Goal: Task Accomplishment & Management: Use online tool/utility

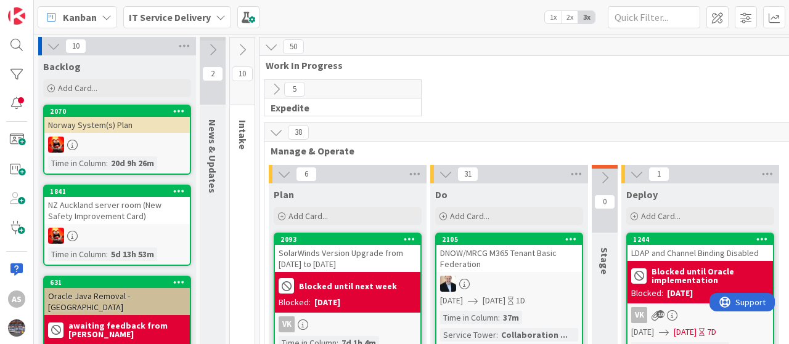
scroll to position [123, 0]
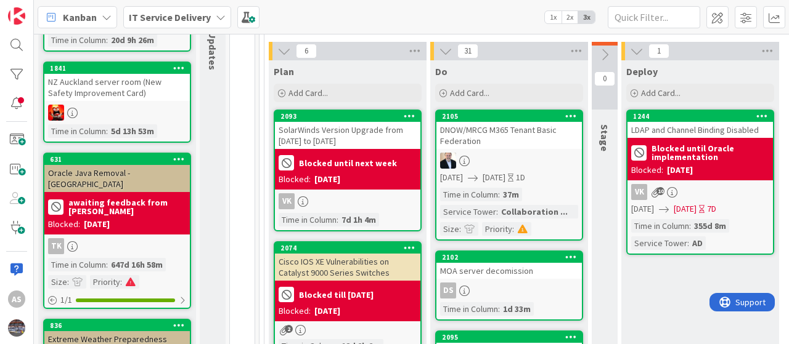
click at [220, 14] on icon at bounding box center [221, 17] width 10 height 10
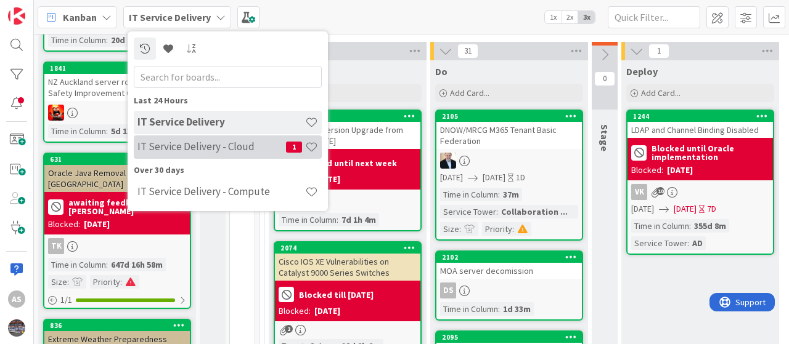
click at [197, 147] on h4 "IT Service Delivery - Cloud" at bounding box center [211, 146] width 148 height 12
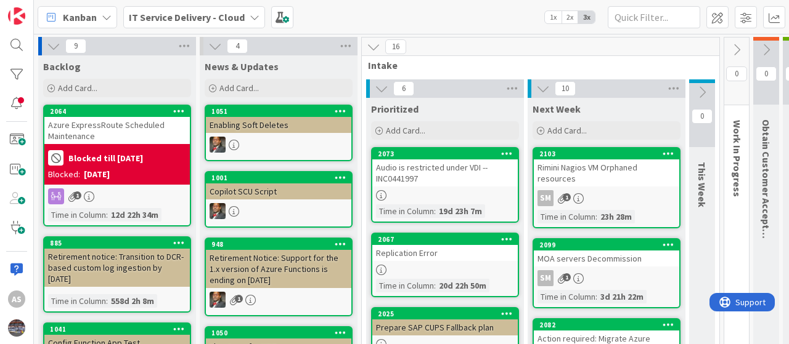
click at [123, 154] on b "Blocked till [DATE]" at bounding box center [105, 158] width 75 height 9
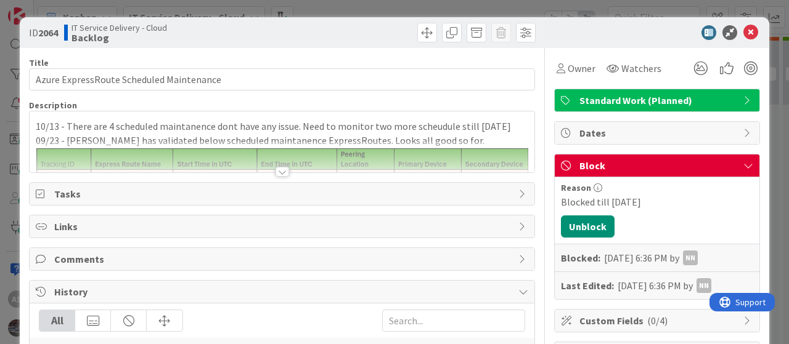
click at [610, 170] on span "Block" at bounding box center [658, 165] width 158 height 15
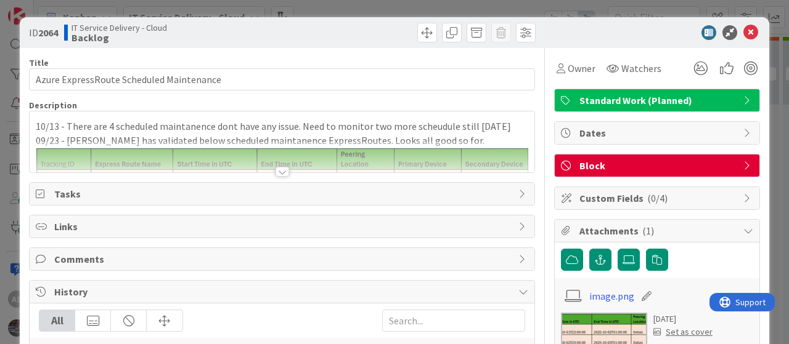
click at [594, 164] on span "Block" at bounding box center [658, 165] width 158 height 15
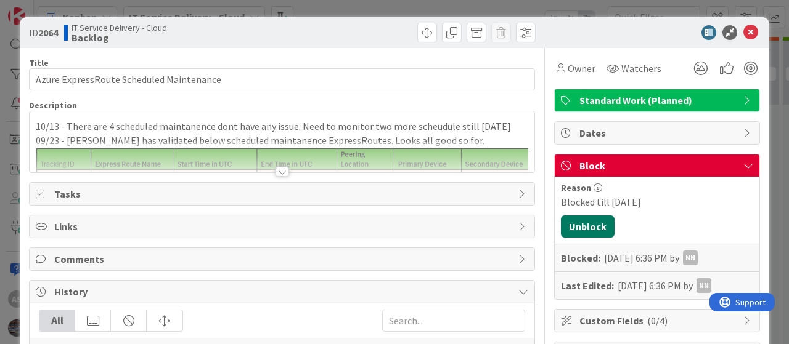
click at [582, 222] on button "Unblock" at bounding box center [588, 227] width 54 height 22
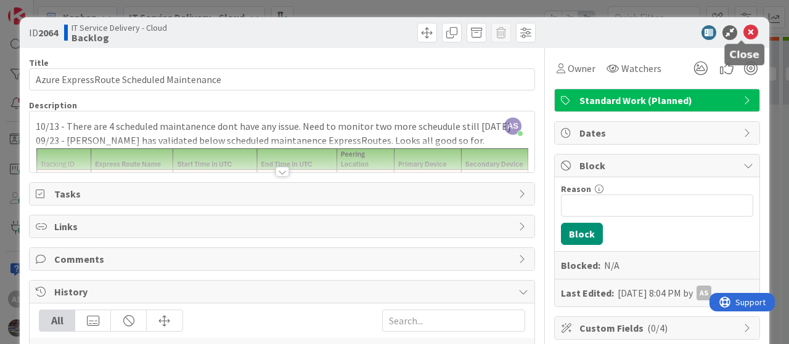
click at [745, 32] on icon at bounding box center [750, 32] width 15 height 15
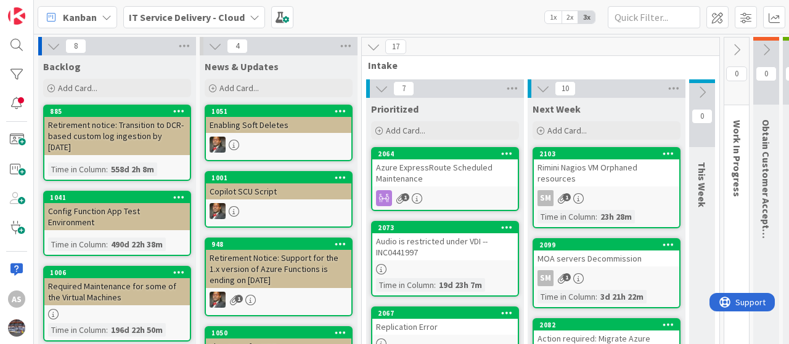
click at [450, 179] on div "Azure ExpressRoute Scheduled Maintenance" at bounding box center [444, 173] width 145 height 27
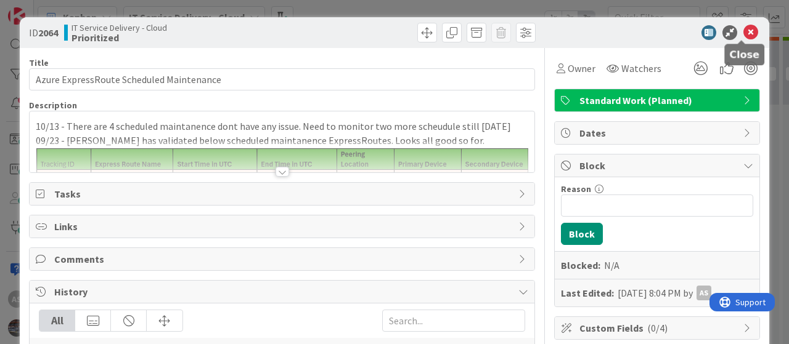
click at [744, 30] on icon at bounding box center [750, 32] width 15 height 15
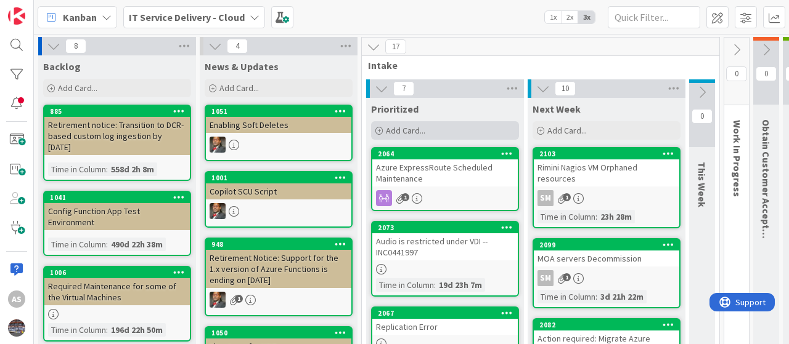
click at [397, 129] on span "Add Card..." at bounding box center [405, 130] width 39 height 11
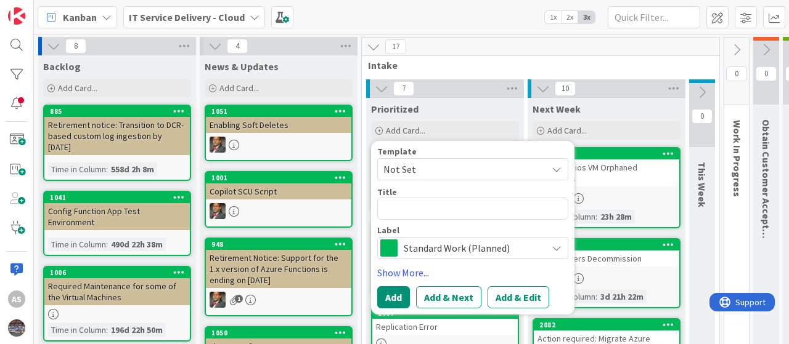
click at [414, 206] on textarea at bounding box center [472, 209] width 191 height 22
type textarea "x"
type textarea "restart AutoCAD Jobprocessor | Azpwc10cadjp00"
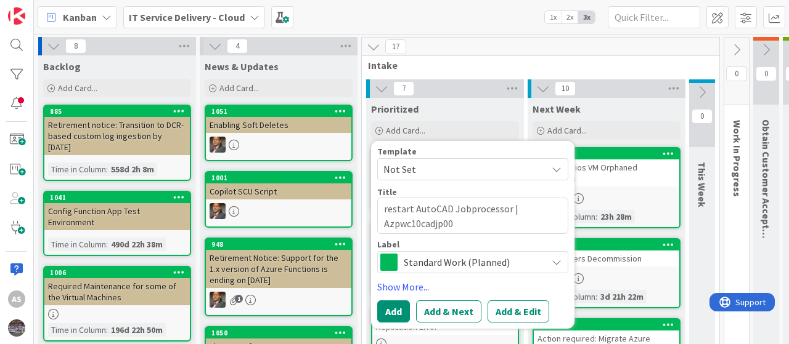
click at [387, 211] on textarea "restart AutoCAD Jobprocessor | Azpwc10cadjp00" at bounding box center [472, 216] width 191 height 36
type textarea "x"
type textarea "estart AutoCAD Jobprocessor | Azpwc10cadjp00"
type textarea "x"
type textarea "Restart AutoCAD Jobprocessor | Azpwc10cadjp00"
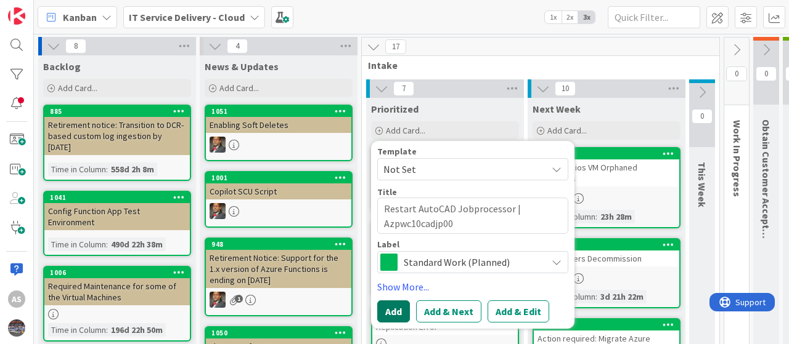
click at [386, 311] on button "Add" at bounding box center [393, 312] width 33 height 22
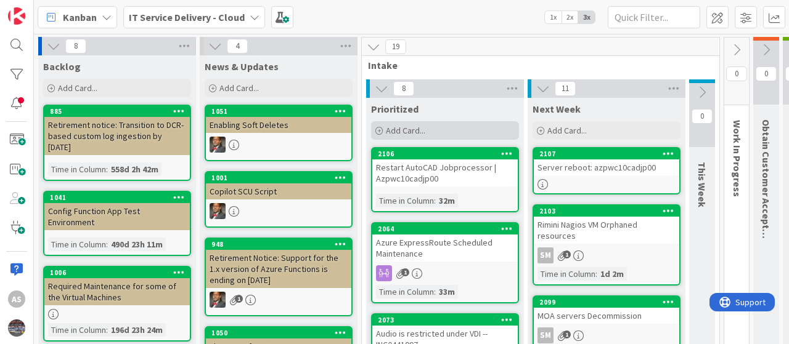
click at [388, 126] on span "Add Card..." at bounding box center [405, 130] width 39 height 11
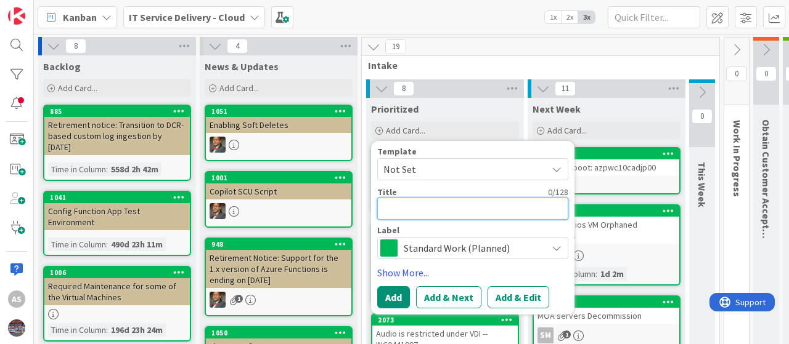
click at [405, 209] on textarea at bounding box center [472, 209] width 191 height 22
type textarea "x"
type textarea "S"
type textarea "x"
type textarea "SA"
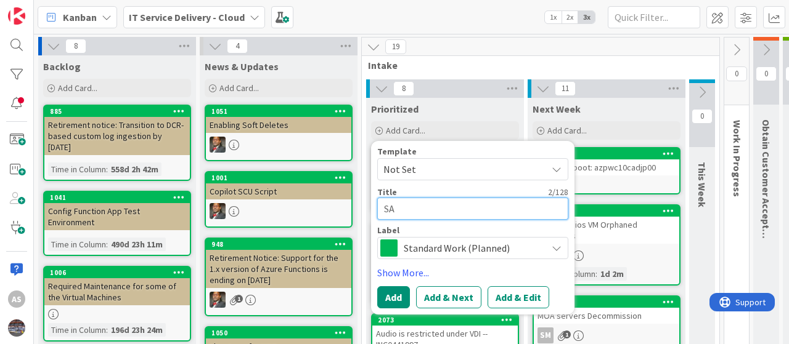
type textarea "x"
type textarea "SAP"
type textarea "x"
type textarea "SAP"
type textarea "x"
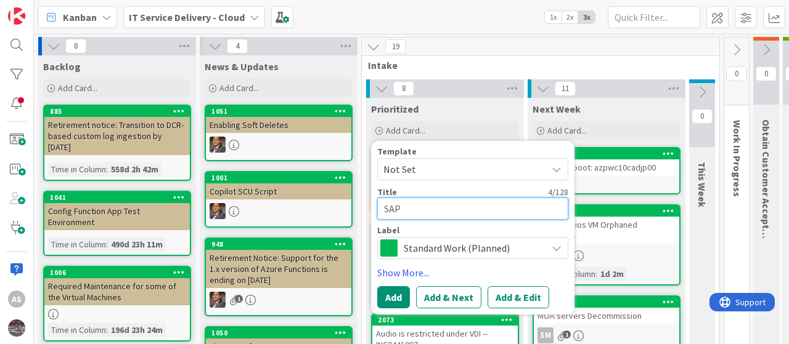
type textarea "SAP"
type textarea "x"
type textarea "SA"
type textarea "x"
type textarea "S"
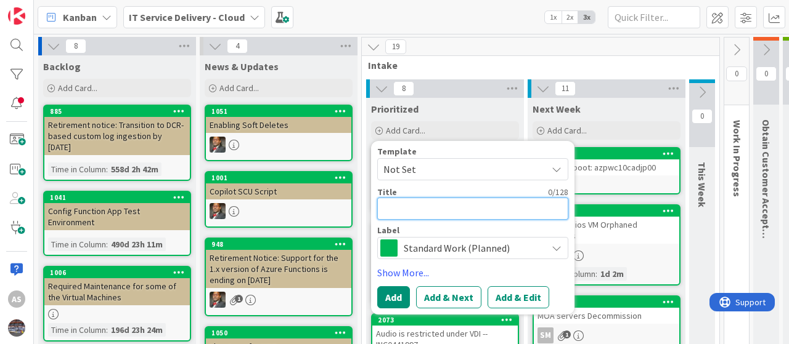
click at [409, 208] on textarea at bounding box center [472, 209] width 191 height 22
type textarea "x"
type textarea "C"
type textarea "x"
type textarea "C"
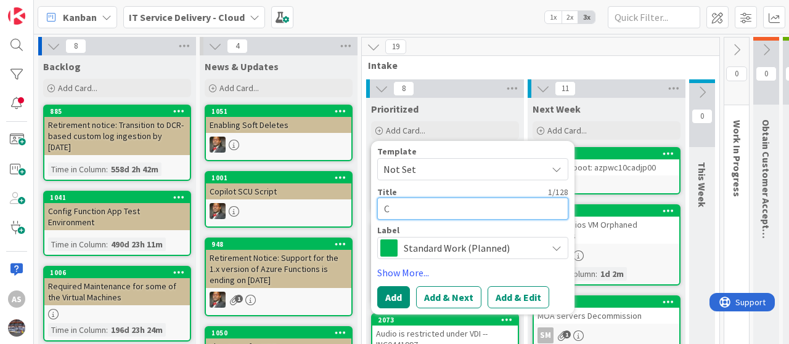
type textarea "x"
type textarea "Ch"
type textarea "x"
type textarea "Cha"
type textarea "x"
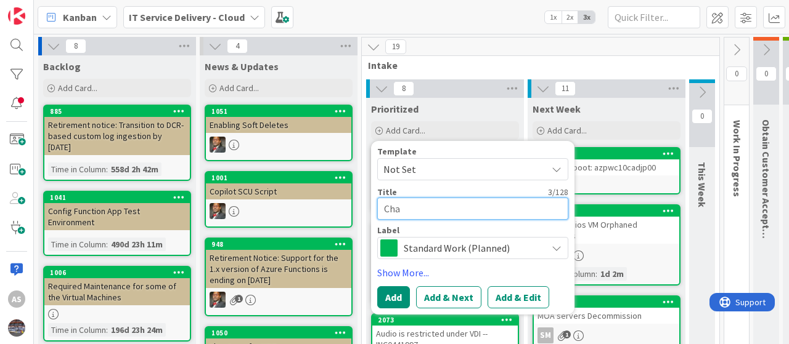
type textarea "[PERSON_NAME]"
type textarea "x"
type textarea "Cha"
type textarea "x"
type textarea "Ch"
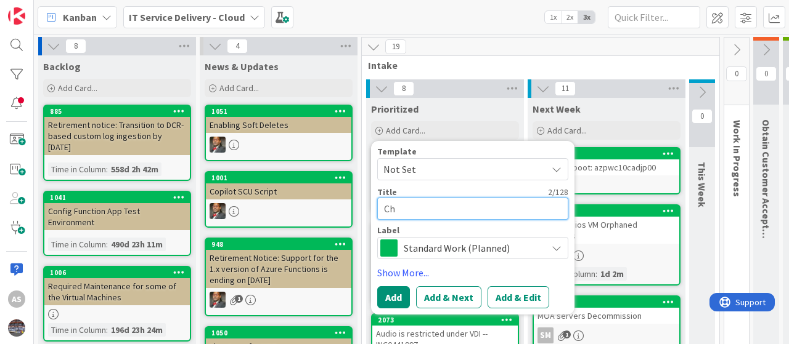
type textarea "x"
type textarea "C"
type textarea "x"
type textarea "N"
type textarea "x"
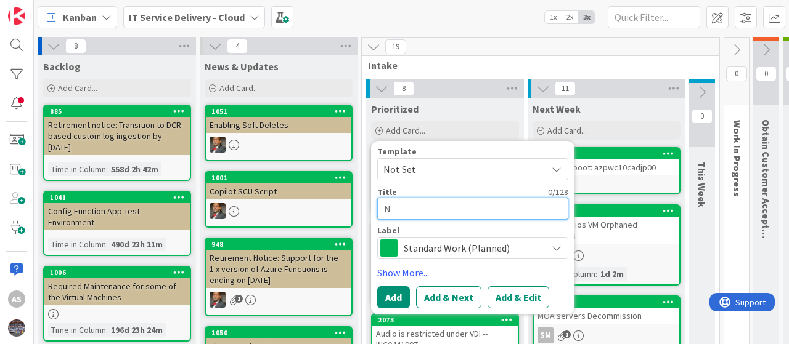
type textarea "Ne"
type textarea "x"
type textarea "Nee"
type textarea "x"
type textarea "Need"
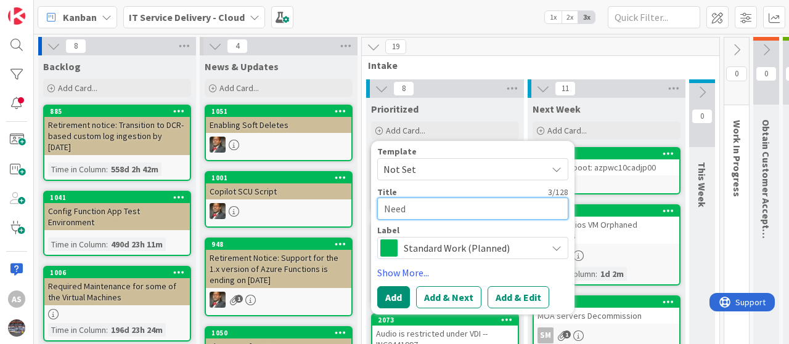
type textarea "x"
type textarea "Need"
type textarea "x"
type textarea "Need a"
type textarea "x"
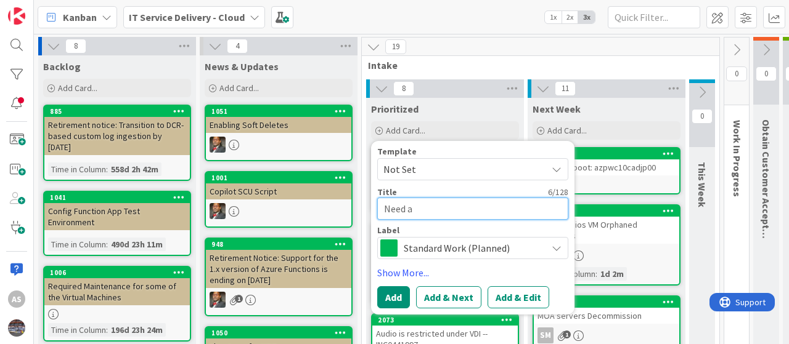
type textarea "Need ac"
type textarea "x"
type textarea "Need acc"
type textarea "x"
type textarea "Need acce"
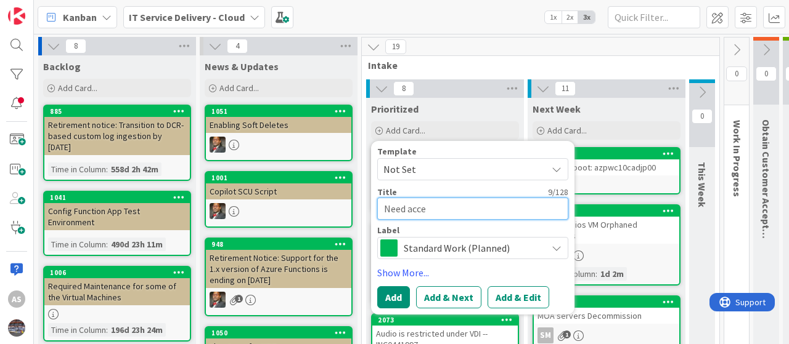
type textarea "x"
type textarea "Need acces"
type textarea "x"
type textarea "Need access"
type textarea "x"
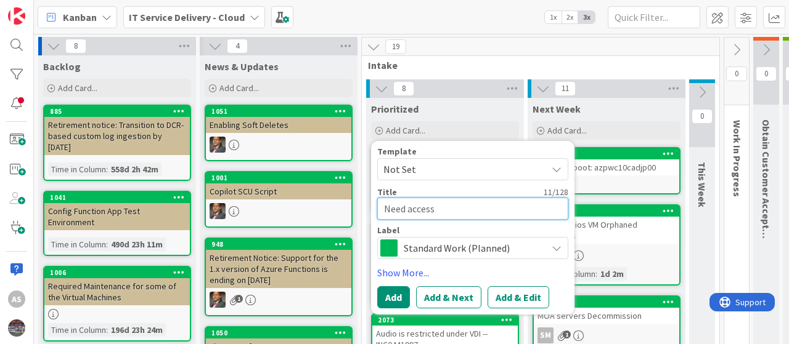
type textarea "Need access"
type textarea "x"
type textarea "Need access b"
type textarea "x"
type textarea "Need access bl"
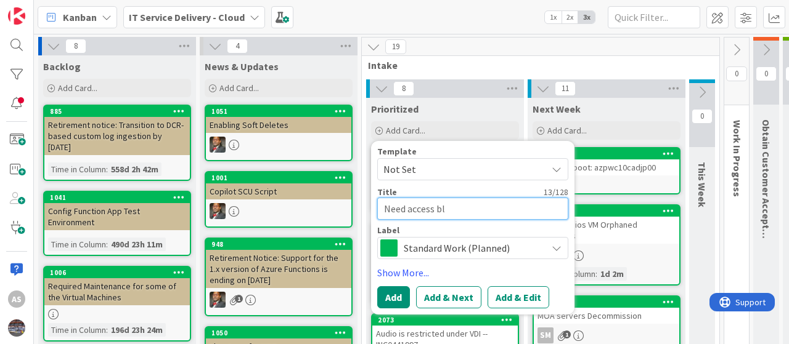
type textarea "x"
type textarea "Need access blo"
type textarea "x"
type textarea "Need access bloc"
type textarea "x"
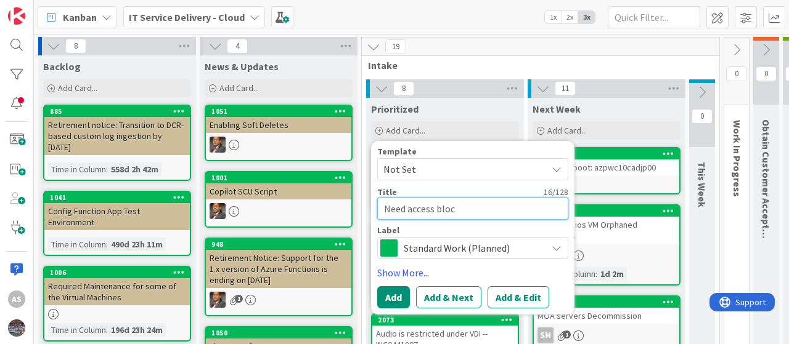
type textarea "Need access blo"
type textarea "x"
type textarea "Need access blob"
type textarea "x"
type textarea "Need access blob"
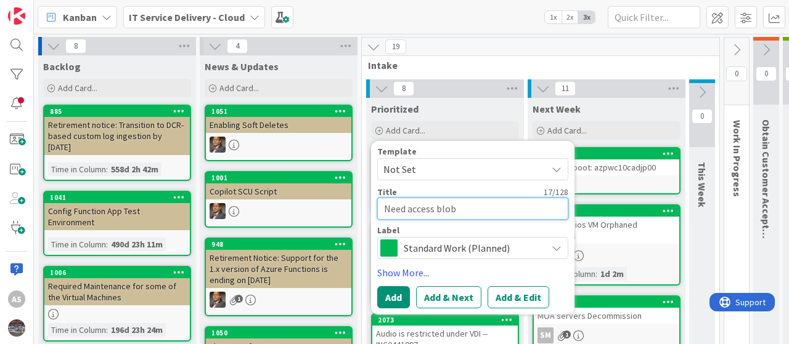
type textarea "x"
type textarea "Need access blob c"
type textarea "x"
type textarea "Need access blob co"
type textarea "x"
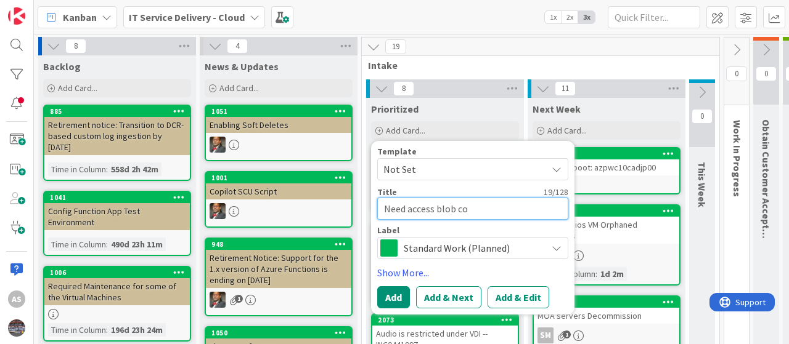
type textarea "Need access blob con"
type textarea "x"
type textarea "Need access blob cont"
type textarea "x"
type textarea "Need access blob conta"
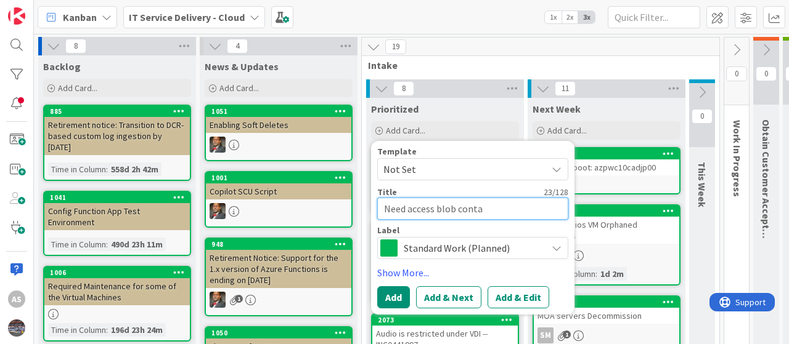
type textarea "x"
type textarea "Need access blob contai"
type textarea "x"
type textarea "Need access blob contain"
type textarea "x"
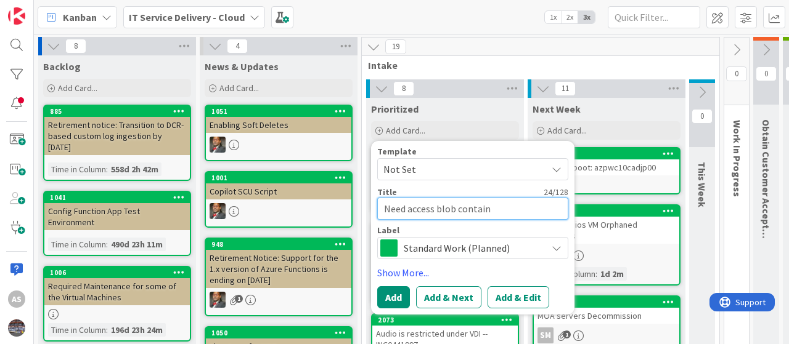
type textarea "Need access blob containe"
type textarea "x"
type textarea "Need access blob container"
type textarea "x"
type textarea "Need access blob container"
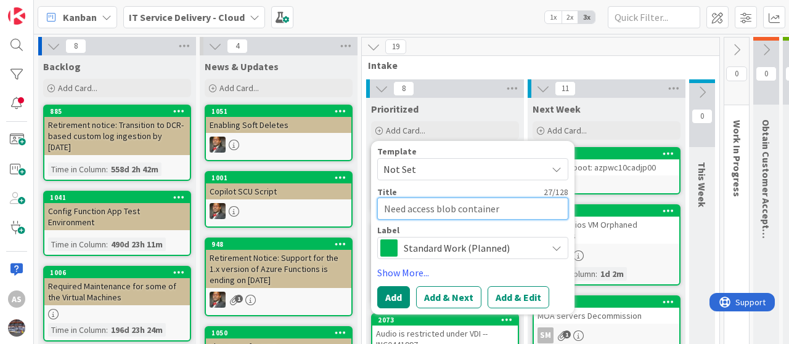
type textarea "x"
type textarea "Need access blob container f"
type textarea "x"
type textarea "Need access blob container fo"
type textarea "x"
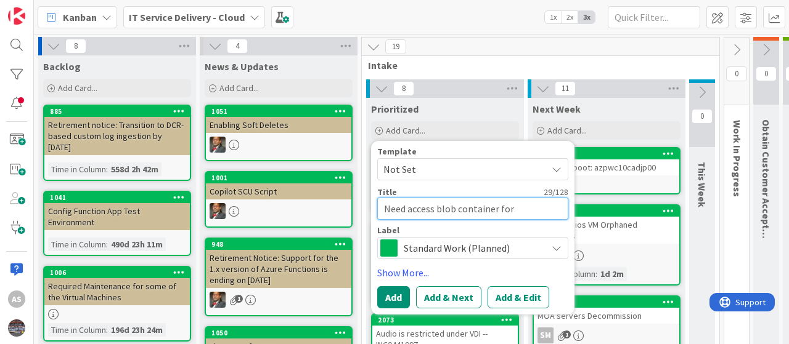
type textarea "Need access blob container for"
type textarea "x"
type textarea "Need access blob container for S"
type textarea "x"
type textarea "Need access blob container for SA"
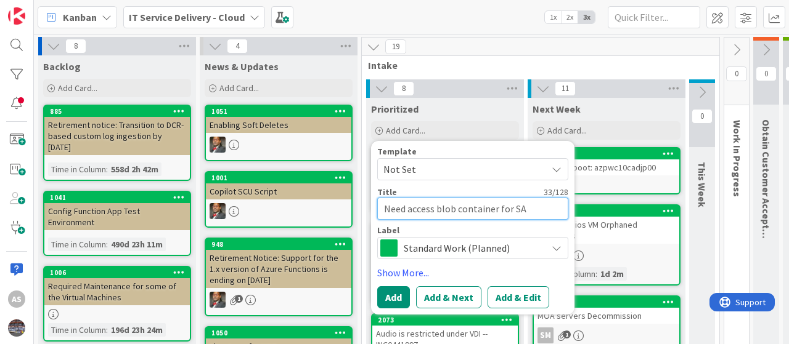
type textarea "x"
type textarea "Need access blob container for SAP"
type textarea "x"
type textarea "Need access blob container for SAP"
type textarea "x"
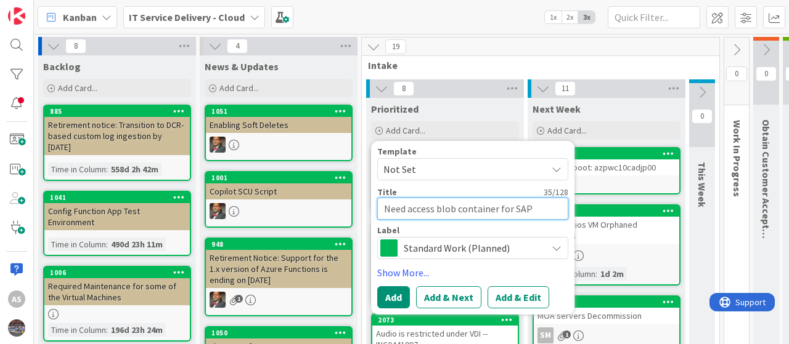
type textarea "Need access blob container for SAP t"
type textarea "x"
type textarea "Need access blob container for SAP tea"
type textarea "x"
type textarea "Need access blob container for SAP team"
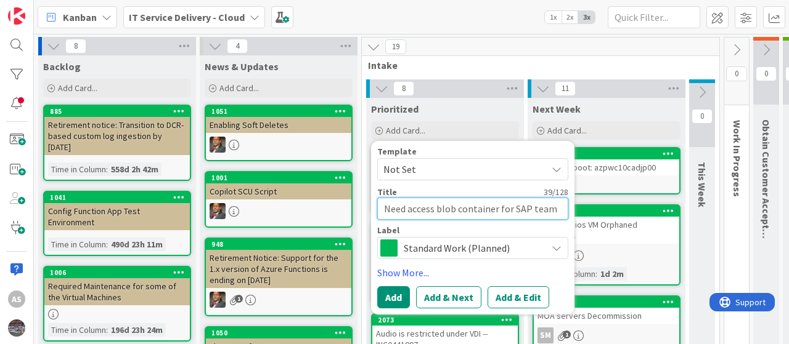
type textarea "x"
type textarea "Need access blob container for SAP team"
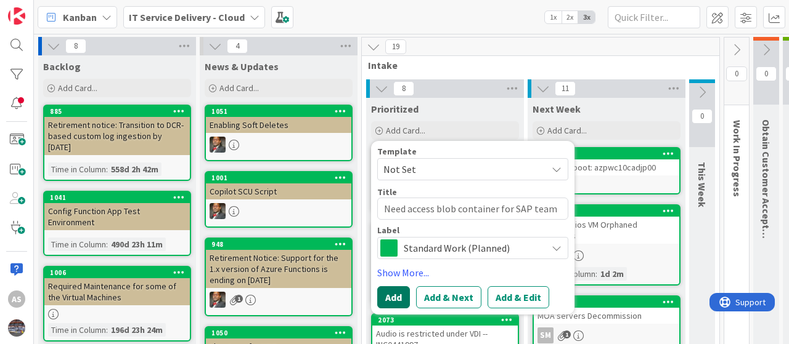
click at [392, 298] on button "Add" at bounding box center [393, 297] width 33 height 22
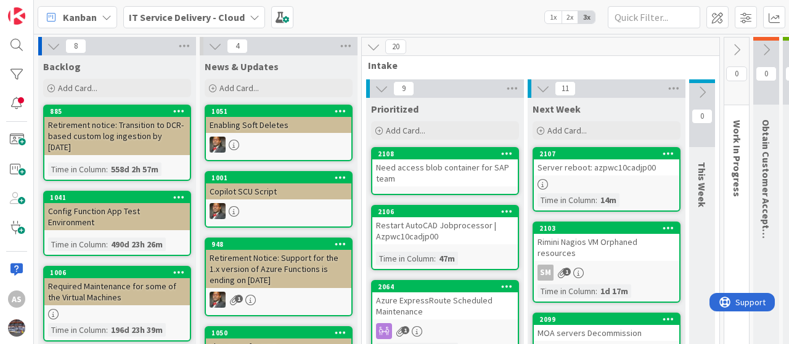
click at [423, 169] on div "Need access blob container for SAP team" at bounding box center [444, 173] width 145 height 27
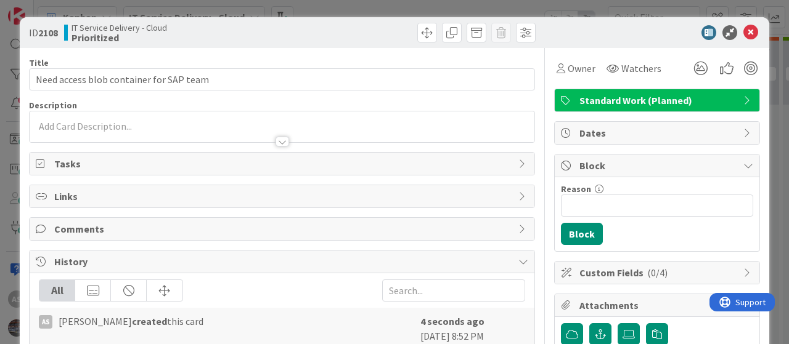
click at [107, 126] on p at bounding box center [282, 127] width 492 height 14
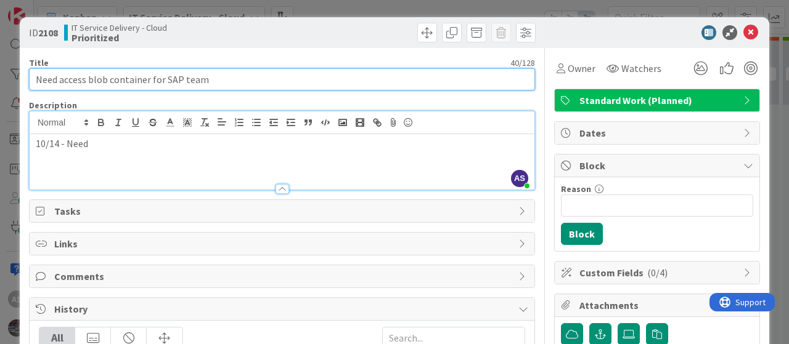
drag, startPoint x: 242, startPoint y: 79, endPoint x: 0, endPoint y: 59, distance: 242.4
click at [0, 59] on div "ID 2108 IT Service Delivery - Cloud Prioritized Title 40 / 128 Need access blob…" at bounding box center [394, 172] width 789 height 344
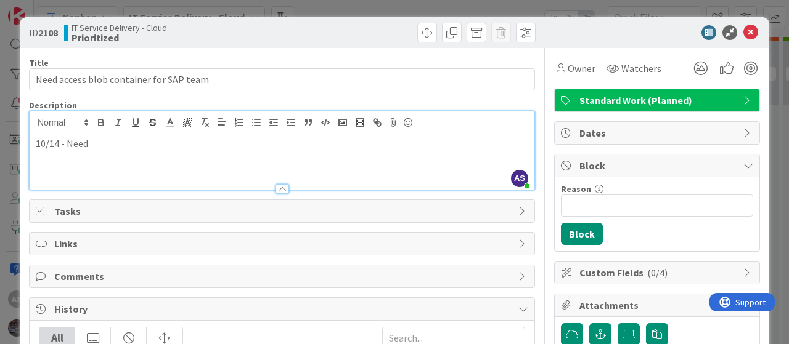
drag, startPoint x: 101, startPoint y: 143, endPoint x: 65, endPoint y: 144, distance: 35.7
click at [65, 144] on p "10/14 - Need" at bounding box center [282, 144] width 492 height 14
